Goal: Transaction & Acquisition: Purchase product/service

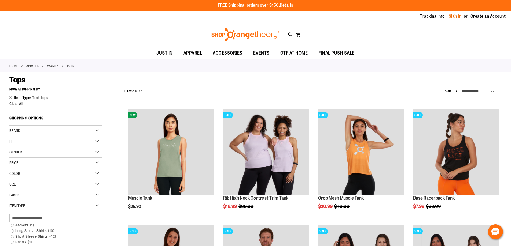
click at [452, 16] on link "Sign In" at bounding box center [454, 16] width 13 height 6
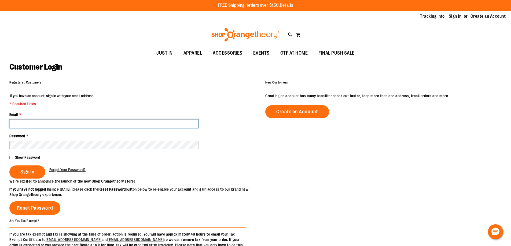
click at [27, 124] on input "Email *" at bounding box center [103, 124] width 189 height 9
click at [35, 125] on input "**********" at bounding box center [103, 124] width 189 height 9
type input "**********"
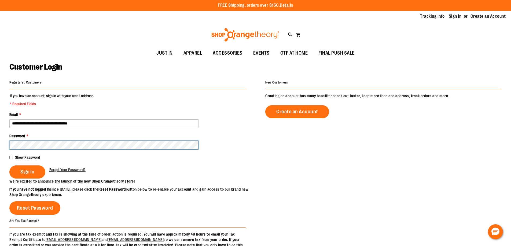
click at [9, 166] on button "Sign In" at bounding box center [27, 172] width 36 height 13
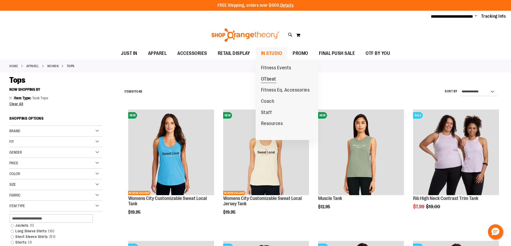
click at [274, 77] on span "OTbeat" at bounding box center [268, 79] width 15 height 7
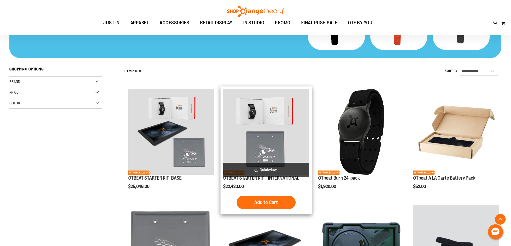
scroll to position [161, 0]
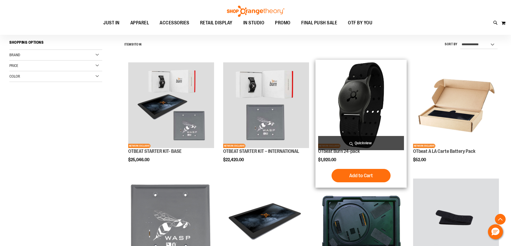
click at [355, 171] on button "Add to Cart" at bounding box center [360, 175] width 59 height 13
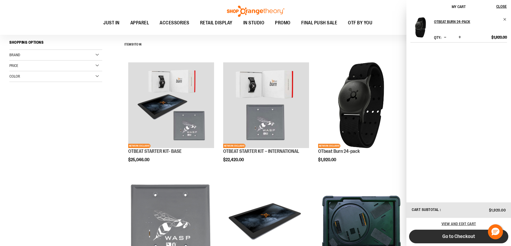
click at [463, 236] on span "Go to Checkout" at bounding box center [458, 237] width 33 height 6
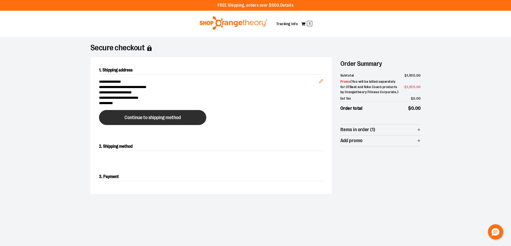
click at [195, 122] on button "Continue to shipping method" at bounding box center [152, 117] width 107 height 15
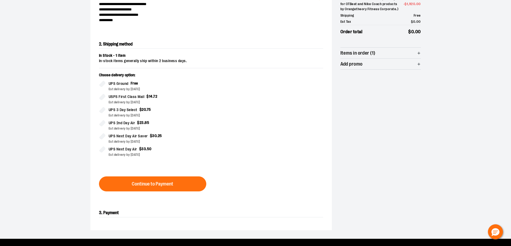
scroll to position [91, 0]
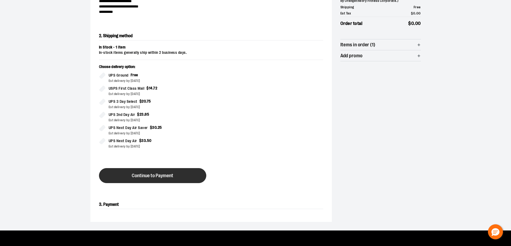
click at [153, 173] on button "Continue to Payment" at bounding box center [152, 175] width 107 height 15
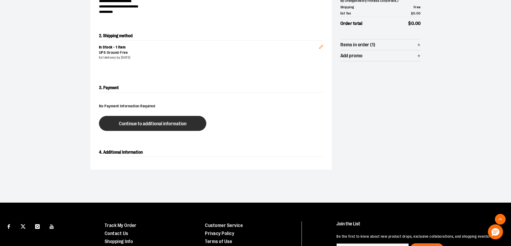
click at [146, 128] on button "Continue to additional information" at bounding box center [152, 123] width 107 height 15
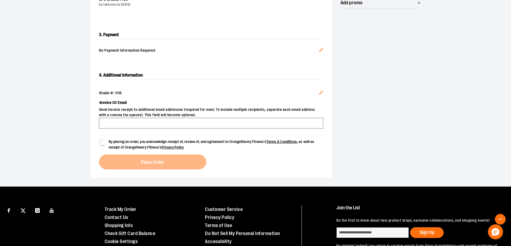
scroll to position [145, 0]
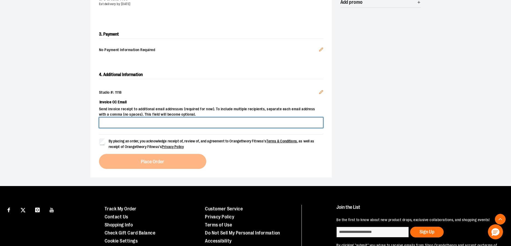
click at [169, 124] on input "Invoice CC Email" at bounding box center [211, 122] width 224 height 11
type input "**********"
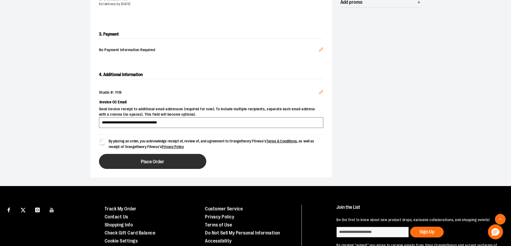
click at [162, 162] on span "Place Order" at bounding box center [152, 161] width 23 height 5
